Goal: Information Seeking & Learning: Learn about a topic

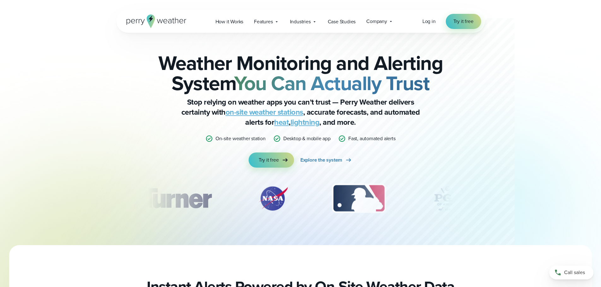
click at [143, 19] on icon at bounding box center [156, 22] width 60 height 14
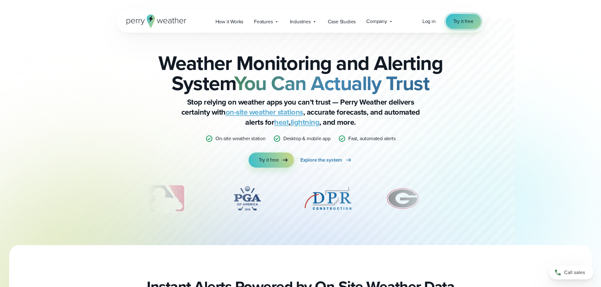
click at [466, 23] on span "Try it free" at bounding box center [463, 22] width 20 height 8
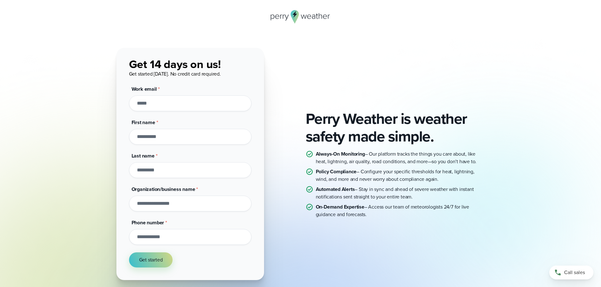
click at [299, 18] on icon at bounding box center [301, 17] width 60 height 14
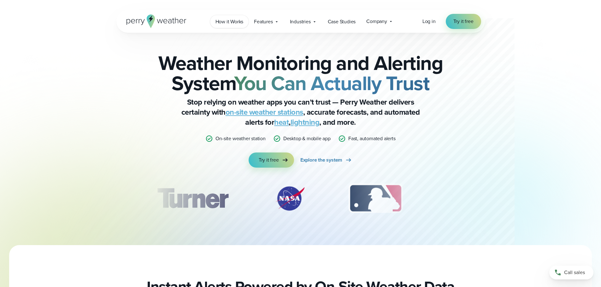
click at [234, 22] on span "How it Works" at bounding box center [229, 22] width 28 height 8
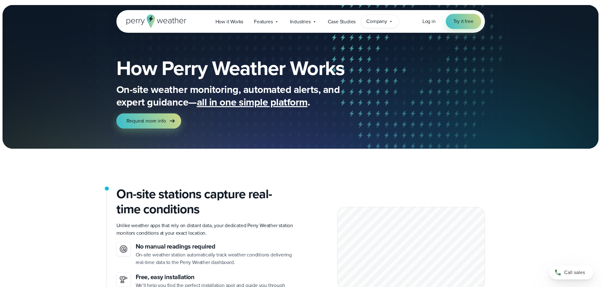
click at [390, 20] on icon at bounding box center [390, 21] width 5 height 5
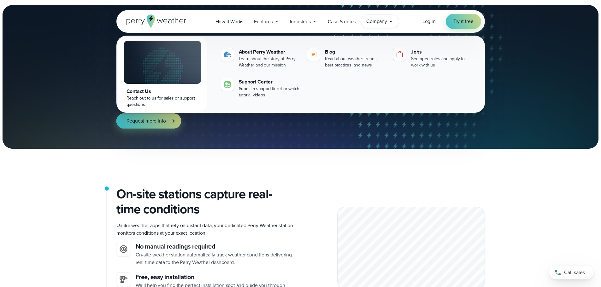
click at [381, 132] on div "How Perry Weather Works On-site weather monitoring, automated alerts, and exper…" at bounding box center [300, 93] width 368 height 111
